Goal: Information Seeking & Learning: Learn about a topic

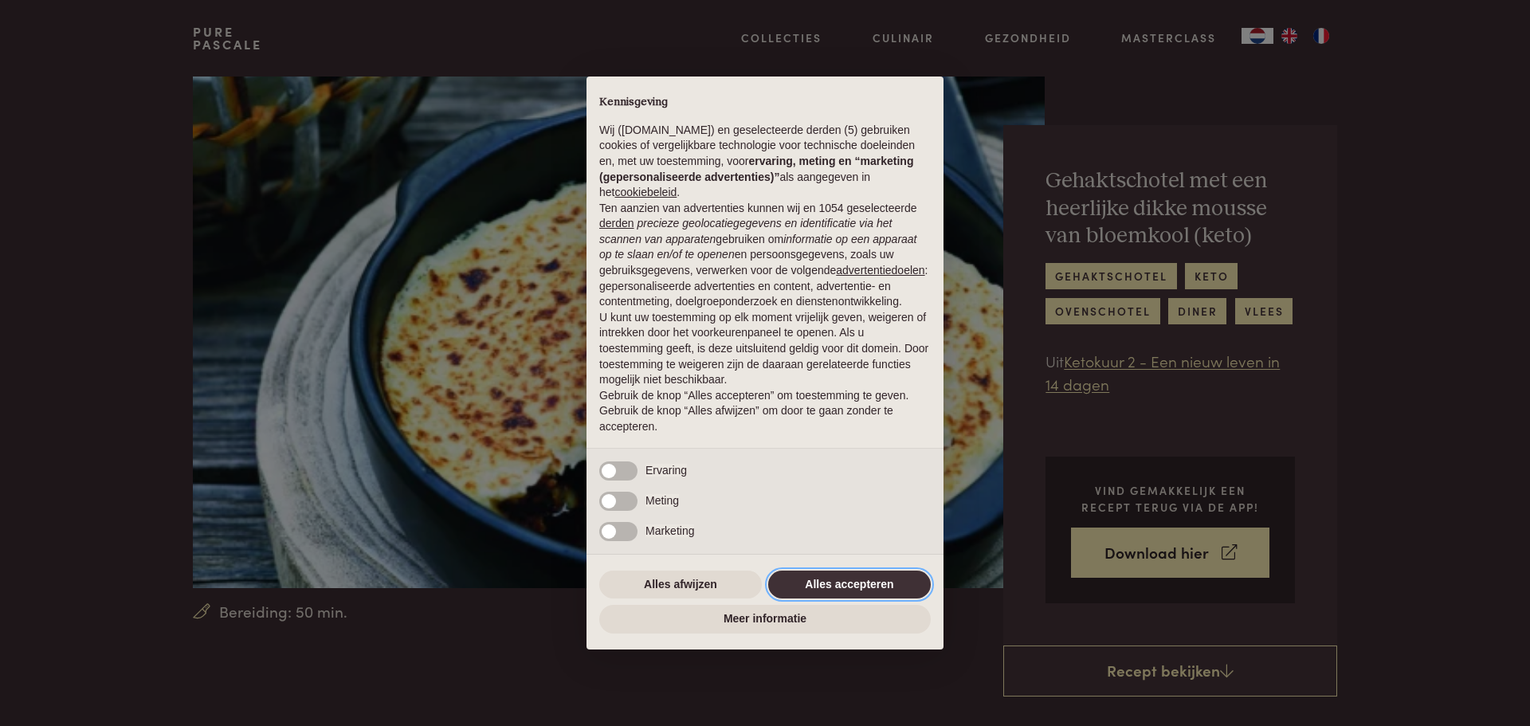
click at [811, 578] on button "Alles accepteren" at bounding box center [849, 585] width 163 height 29
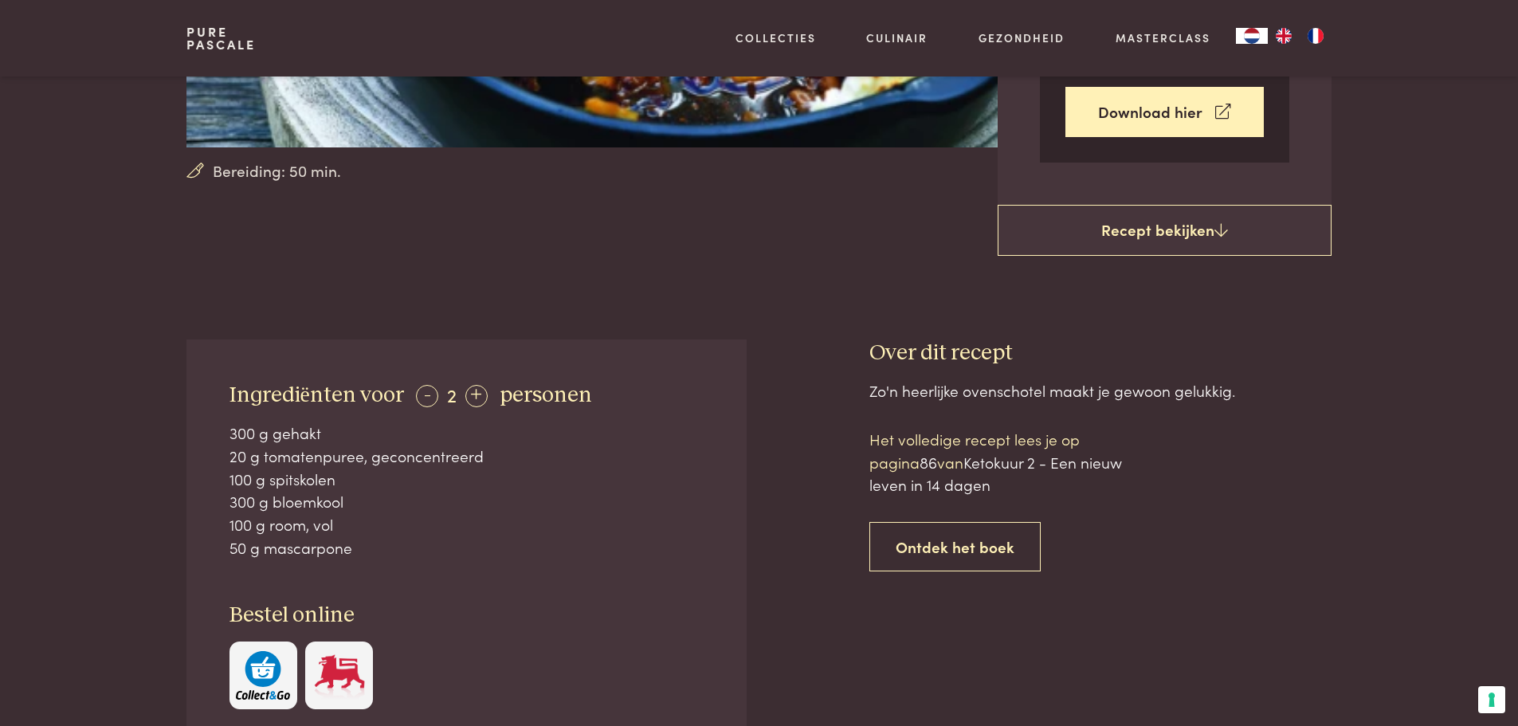
scroll to position [478, 0]
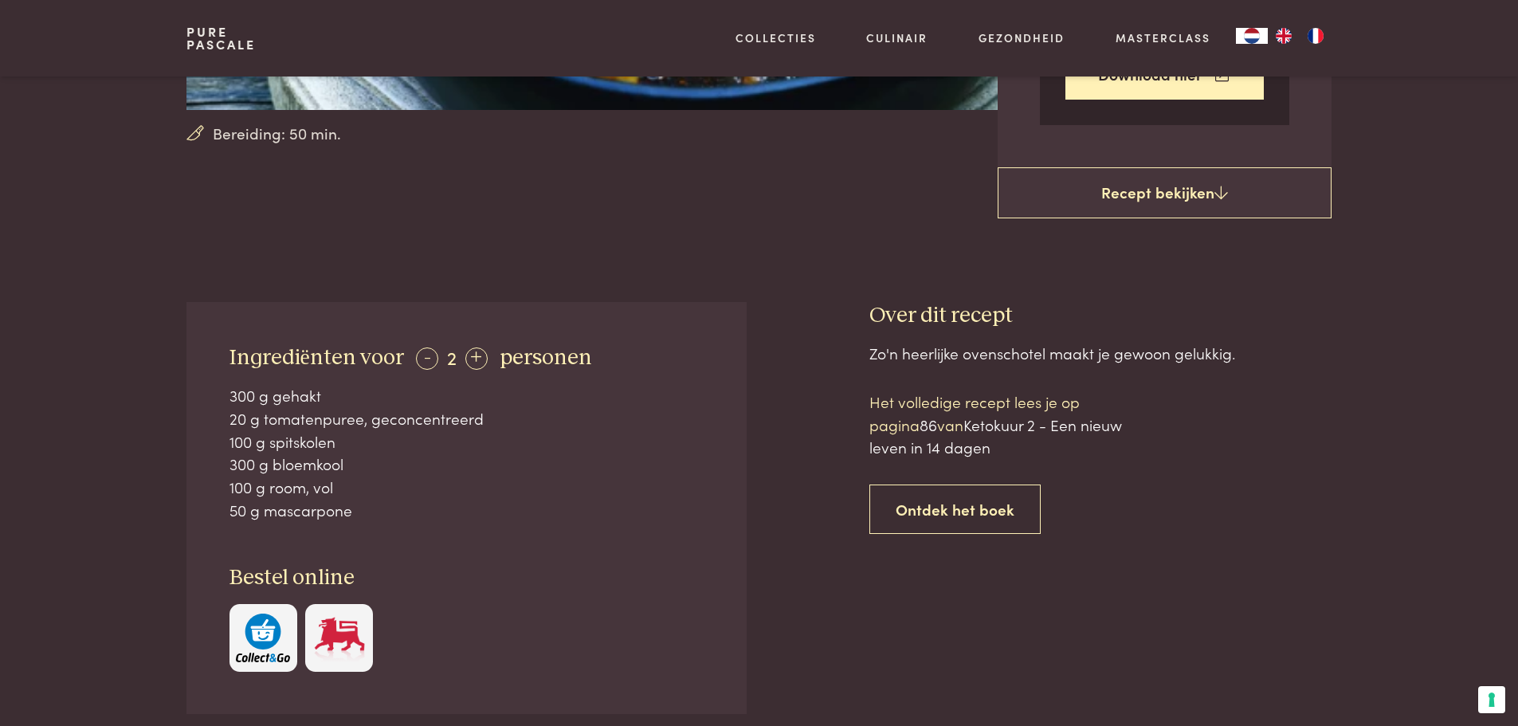
click at [1070, 199] on link "Recept bekijken" at bounding box center [1165, 192] width 334 height 51
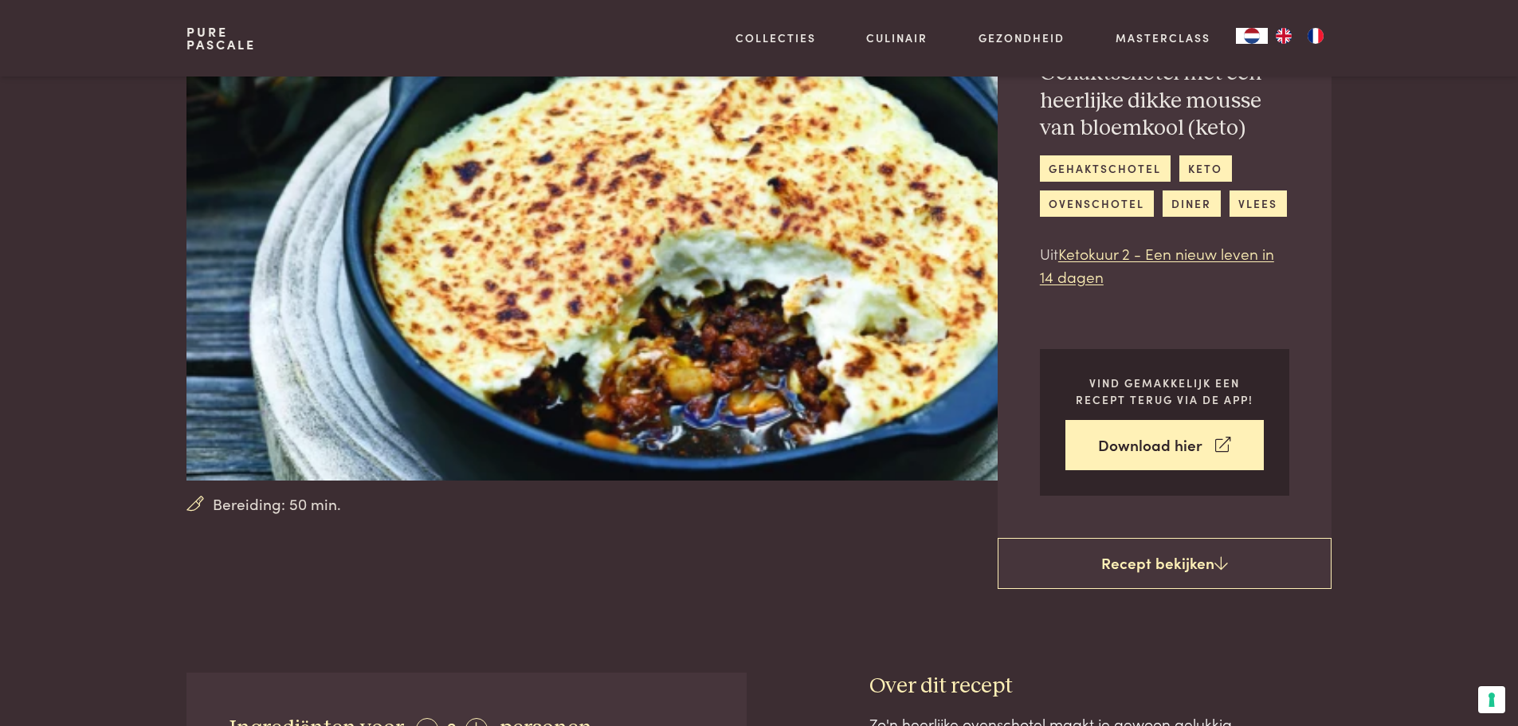
scroll to position [80, 0]
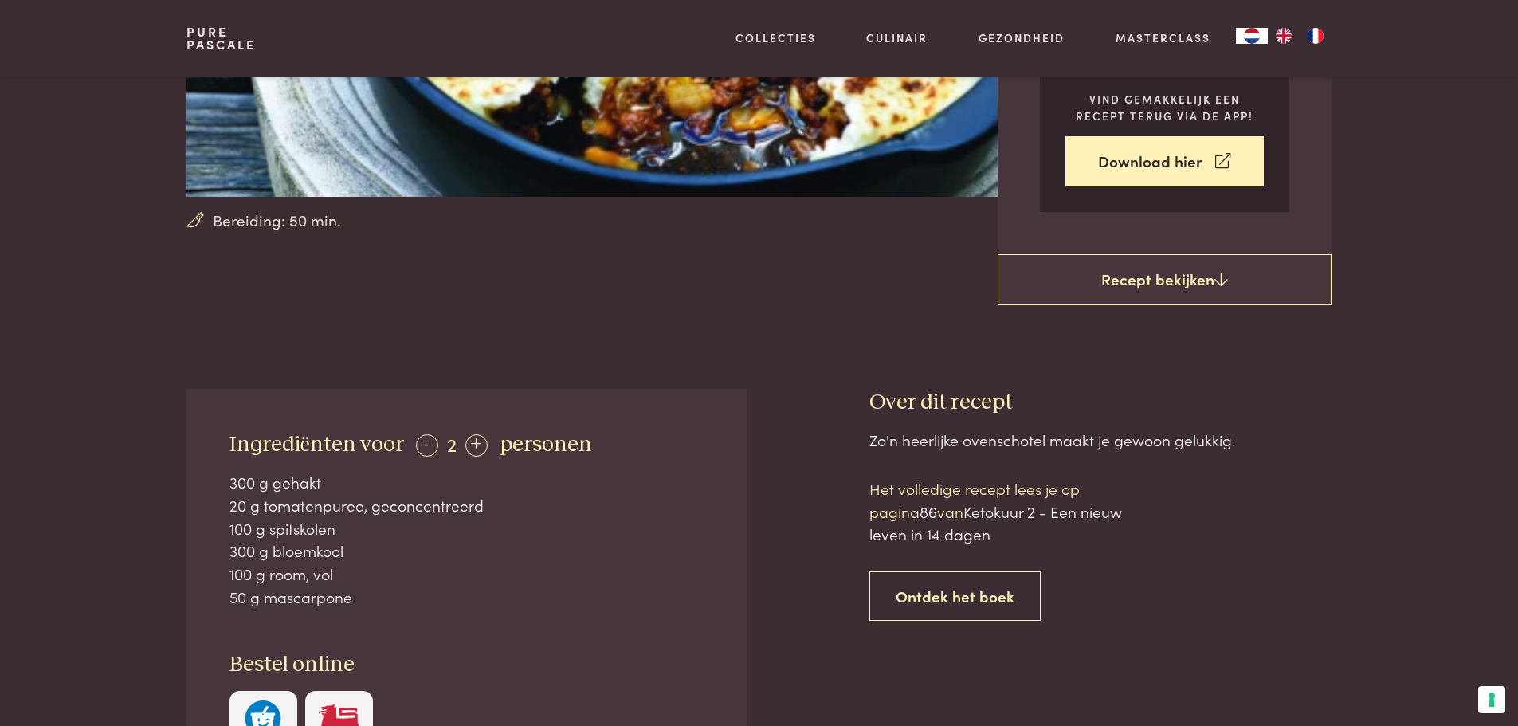
scroll to position [382, 0]
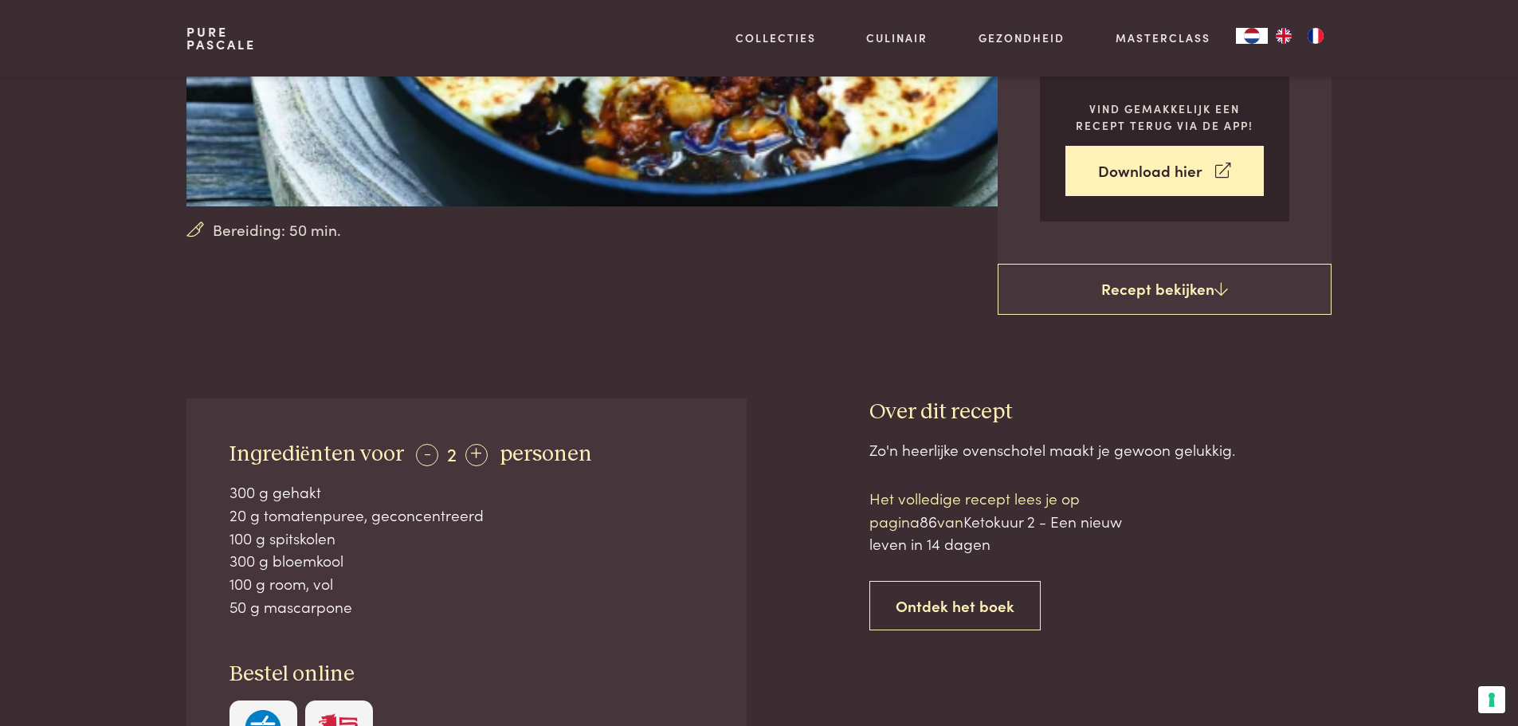
click at [999, 524] on span "Ketokuur 2 - Een nieuw leven in 14 dagen" at bounding box center [996, 532] width 253 height 45
drag, startPoint x: 977, startPoint y: 523, endPoint x: 1045, endPoint y: 517, distance: 68.0
click at [1045, 517] on span "Ketokuur 2 - Een nieuw leven in 14 dagen" at bounding box center [996, 532] width 253 height 45
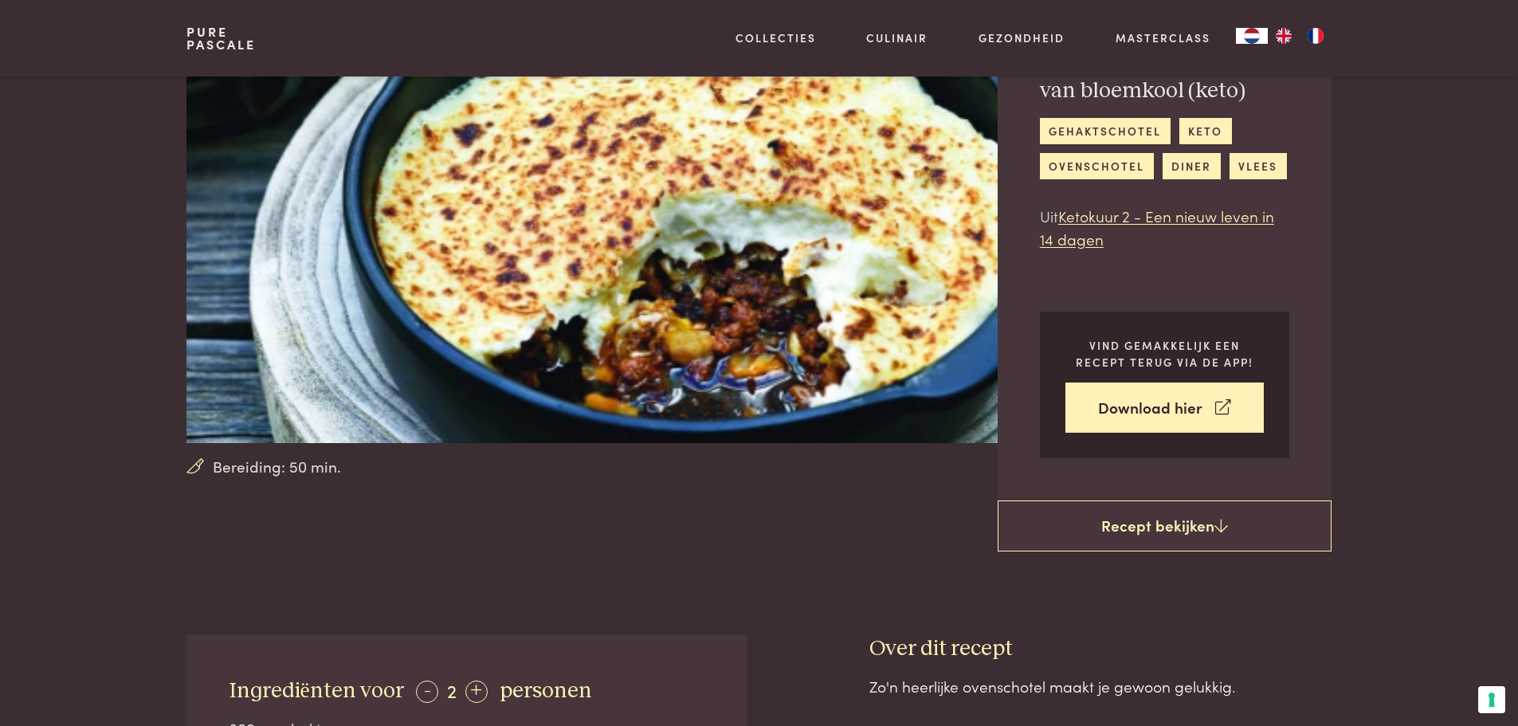
scroll to position [143, 0]
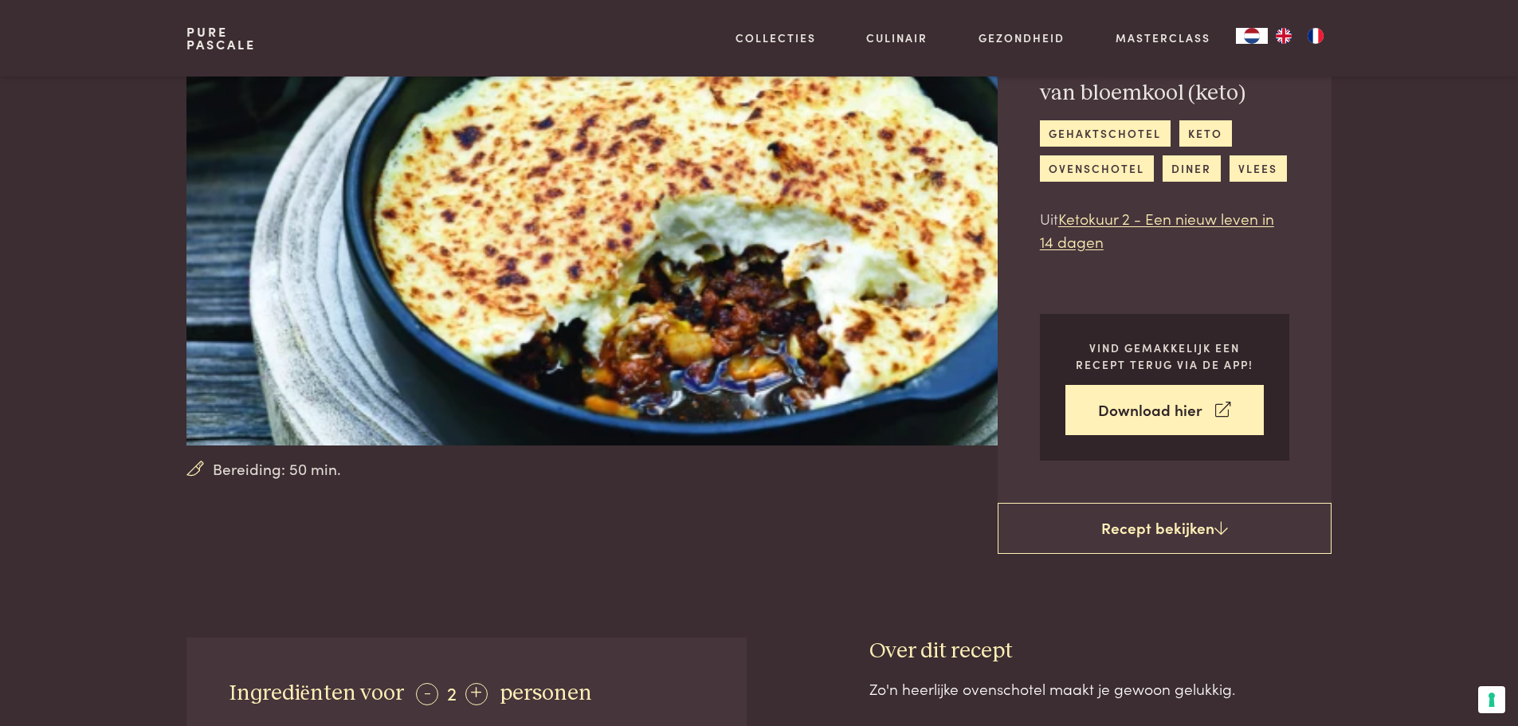
click at [1043, 515] on link "Recept bekijken" at bounding box center [1165, 528] width 334 height 51
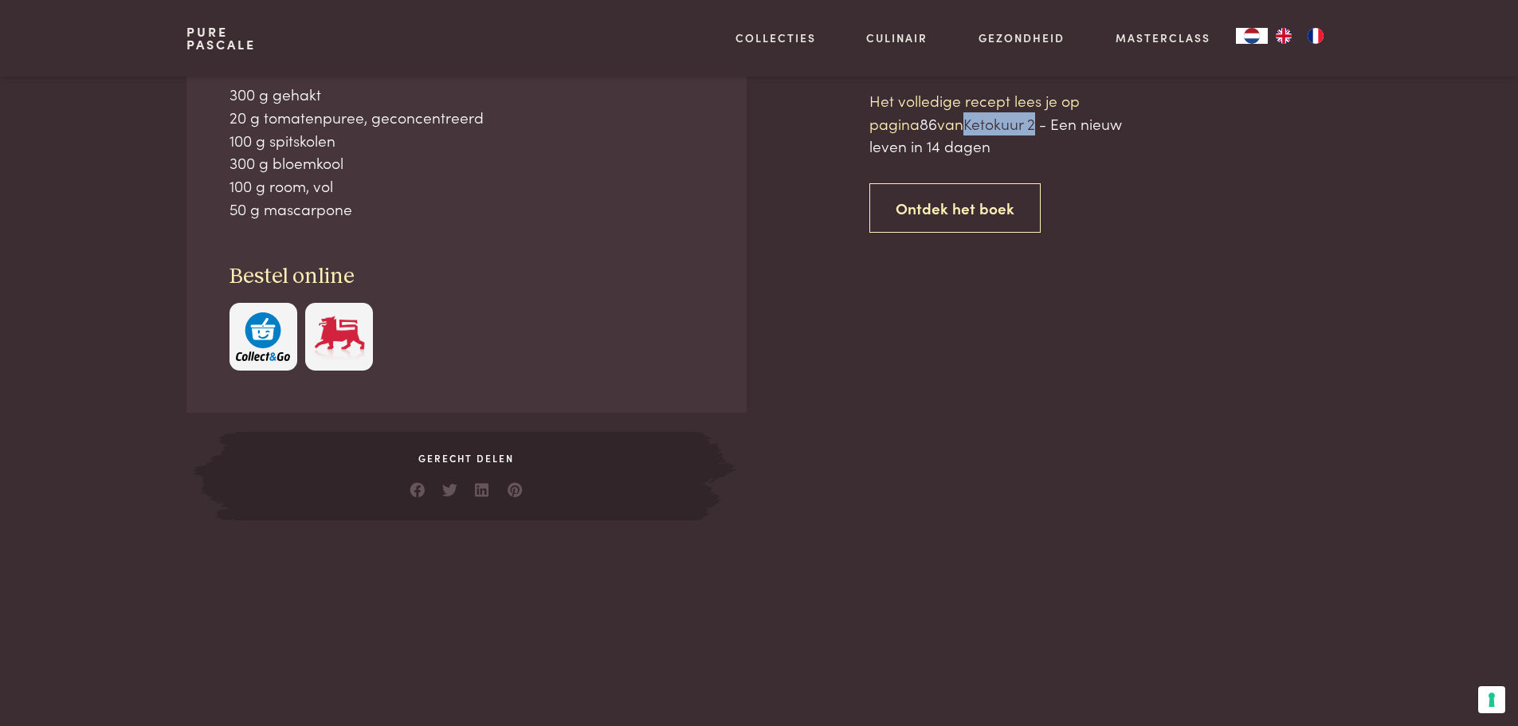
scroll to position [780, 0]
click at [968, 213] on link "Ontdek het boek" at bounding box center [955, 208] width 171 height 50
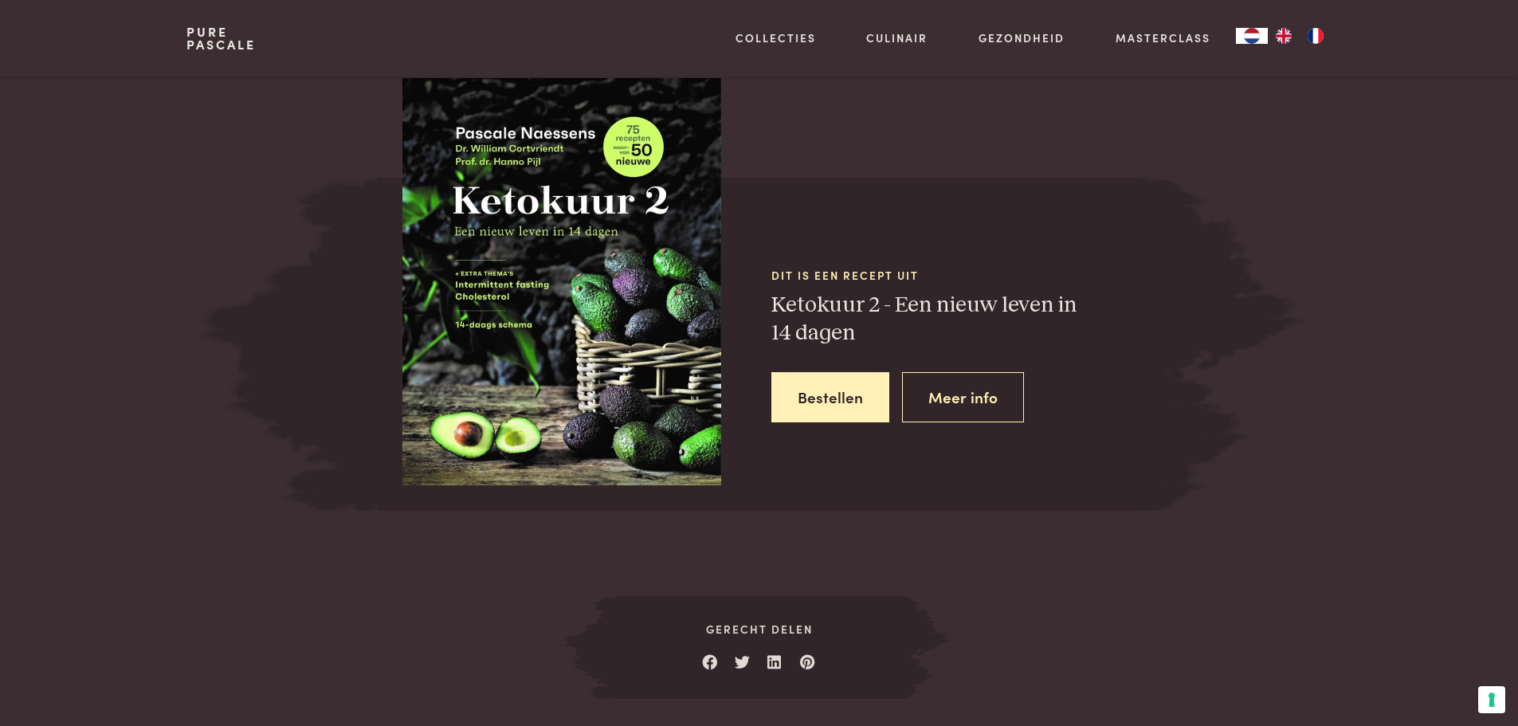
scroll to position [1469, 0]
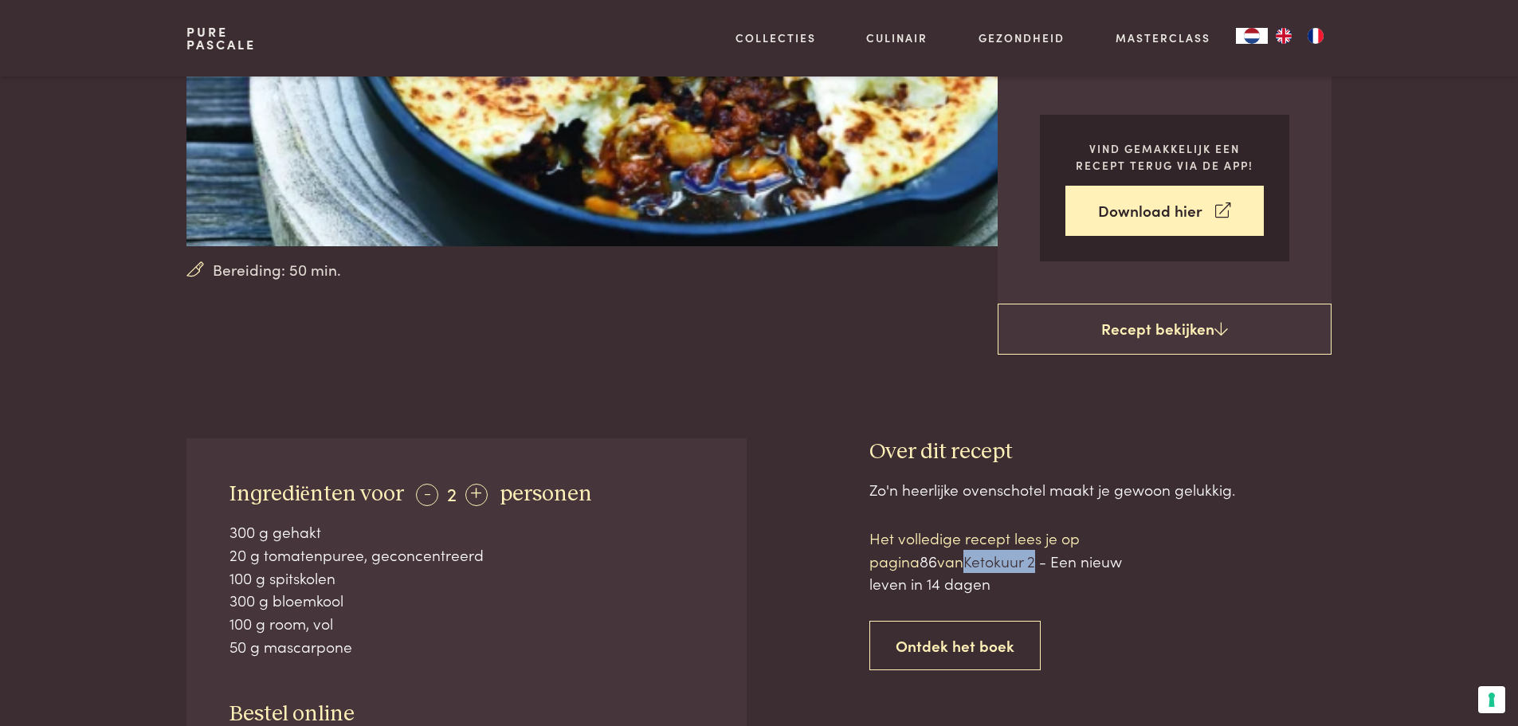
scroll to position [558, 0]
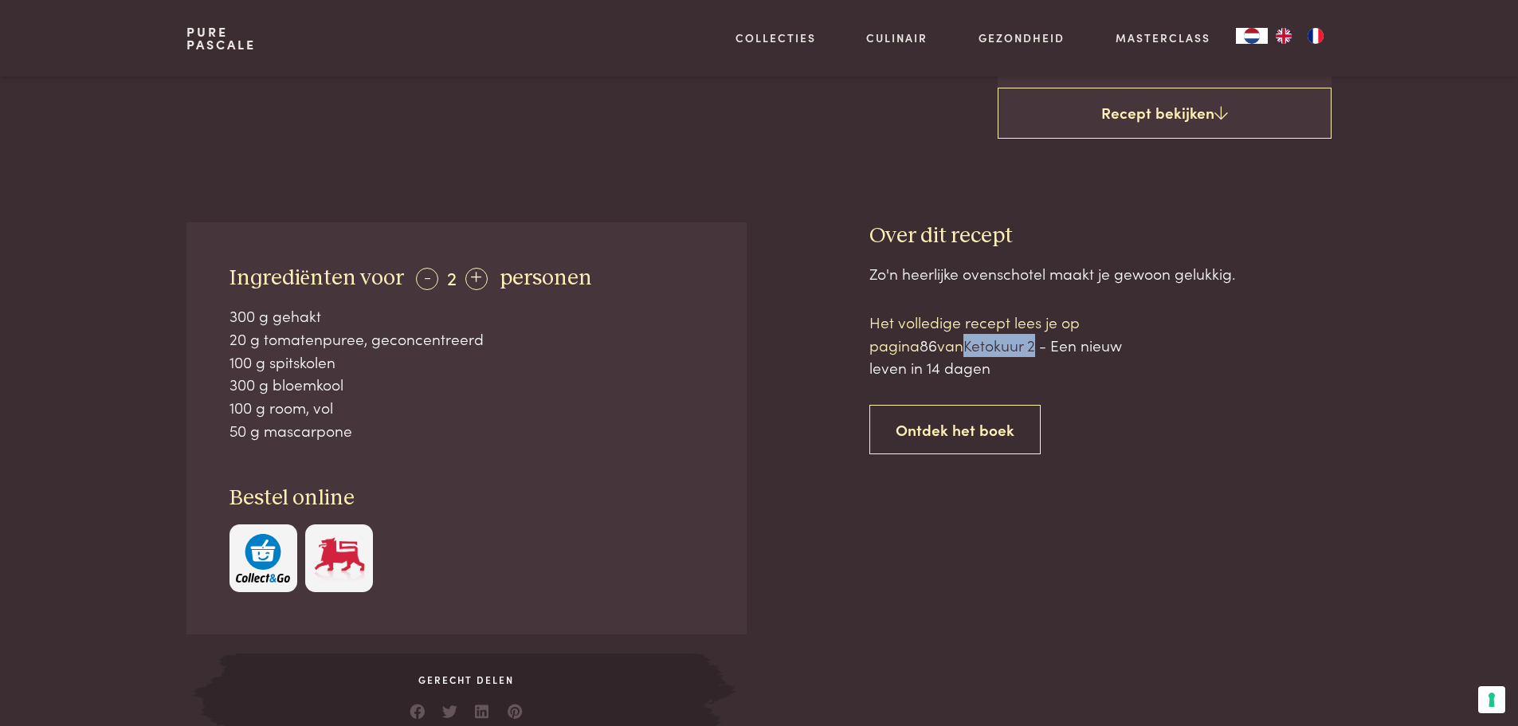
drag, startPoint x: 359, startPoint y: 439, endPoint x: 230, endPoint y: 308, distance: 184.3
click at [230, 308] on div "300 g gehakt 20 g tomatenpuree, geconcentreerd 100 g spitskolen 300 g bloemkool…" at bounding box center [467, 372] width 475 height 137
click at [469, 276] on div "+" at bounding box center [476, 279] width 22 height 22
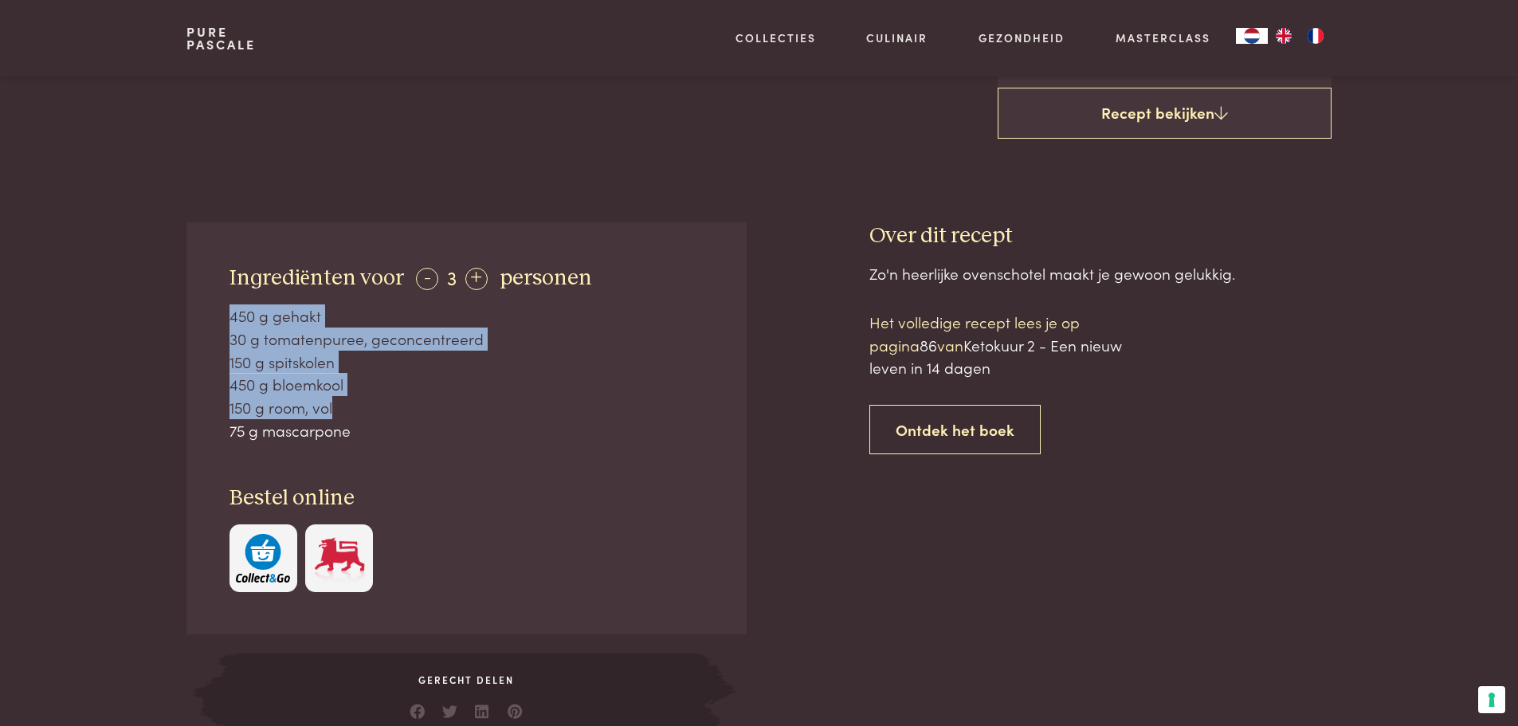
click at [469, 276] on div "+" at bounding box center [476, 279] width 22 height 22
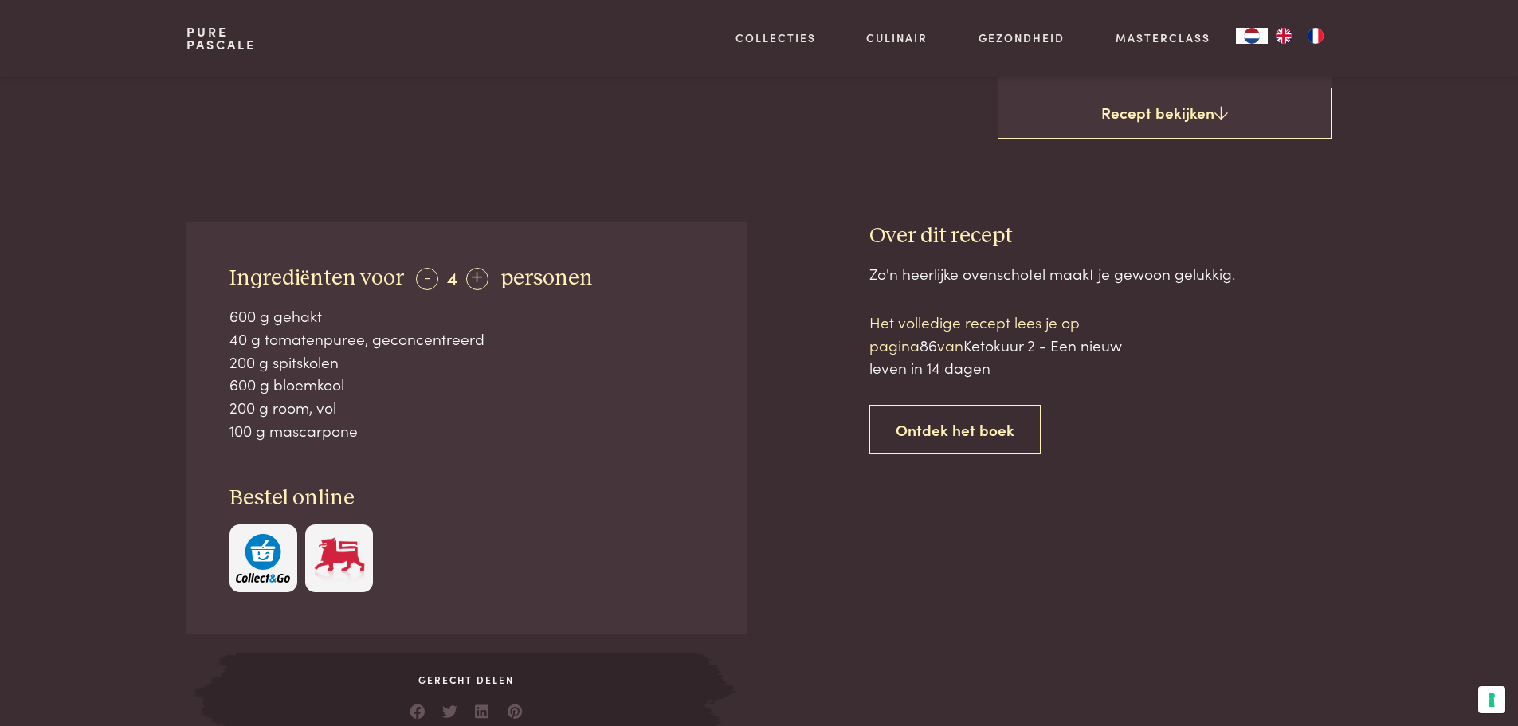
click at [374, 434] on div "100 g mascarpone" at bounding box center [467, 430] width 475 height 23
drag, startPoint x: 289, startPoint y: 422, endPoint x: 222, endPoint y: 320, distance: 121.6
click at [222, 320] on div "Ingrediënten voor - 4 + personen 600 g gehakt 40 g tomatenpuree, geconcentreerd…" at bounding box center [467, 428] width 560 height 412
copy div "600 g gehakt 40 g tomatenpuree, geconcentreerd 200 g spitskolen 600 g bloemkool…"
